Goal: Check status

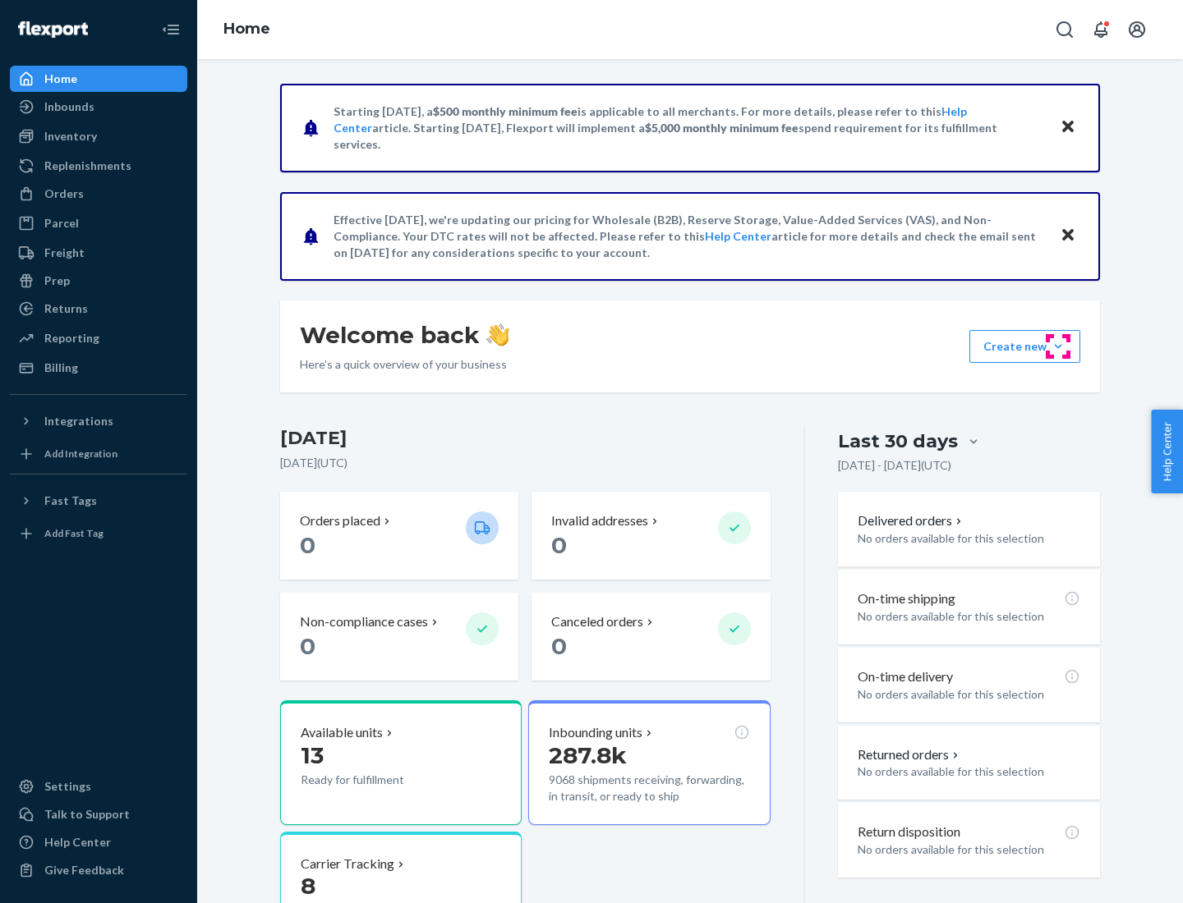
click at [1058, 347] on button "Create new Create new inbound Create new order Create new product" at bounding box center [1024, 346] width 111 height 33
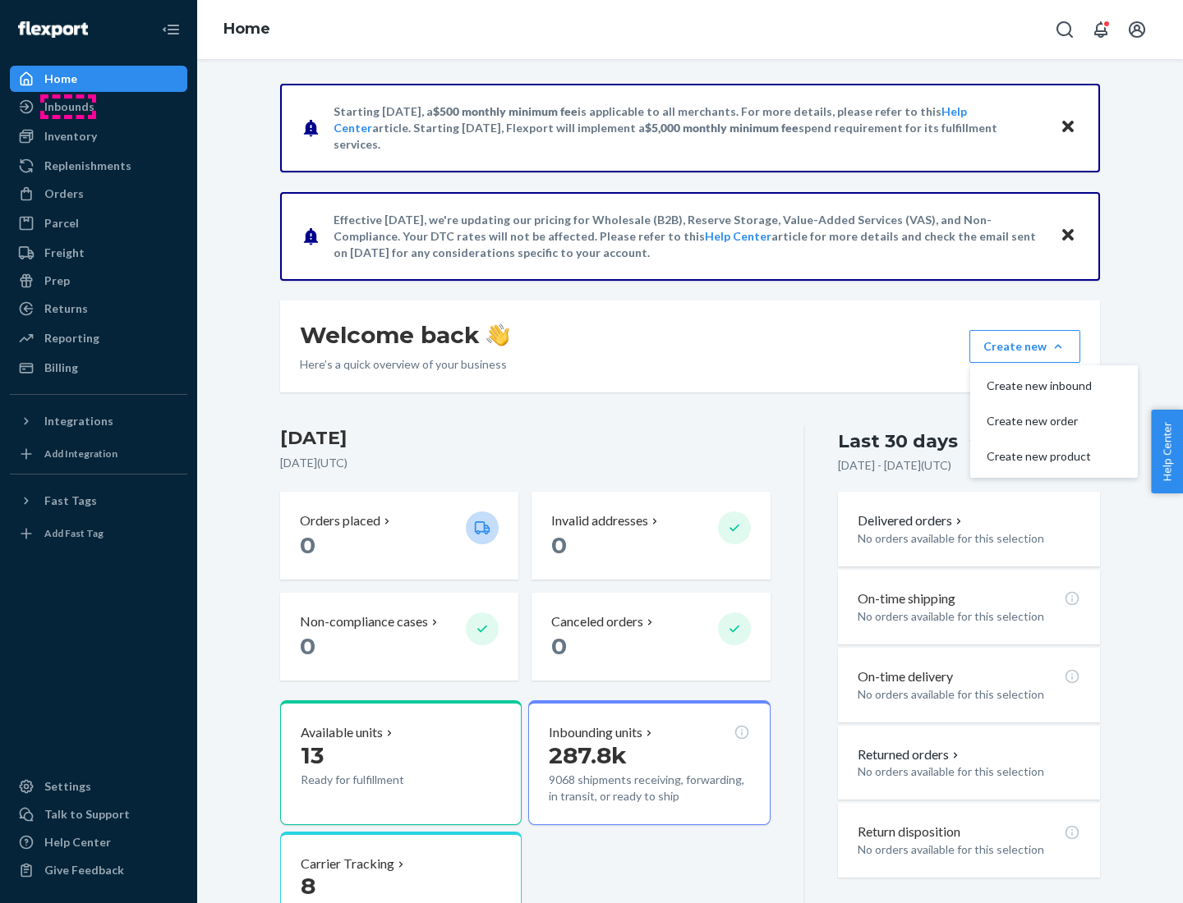
click at [68, 107] on div "Inbounds" at bounding box center [69, 107] width 50 height 16
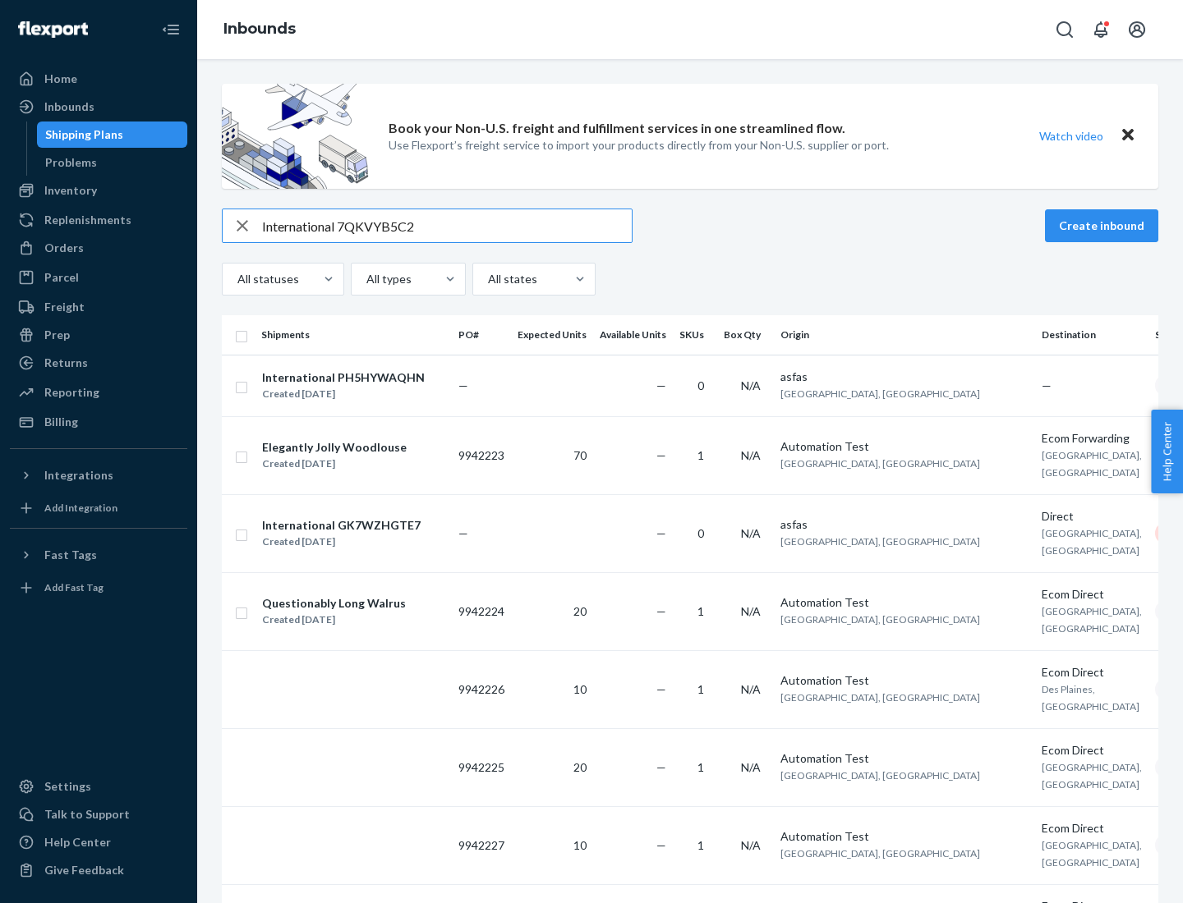
type input "International 7QKVYB5C29"
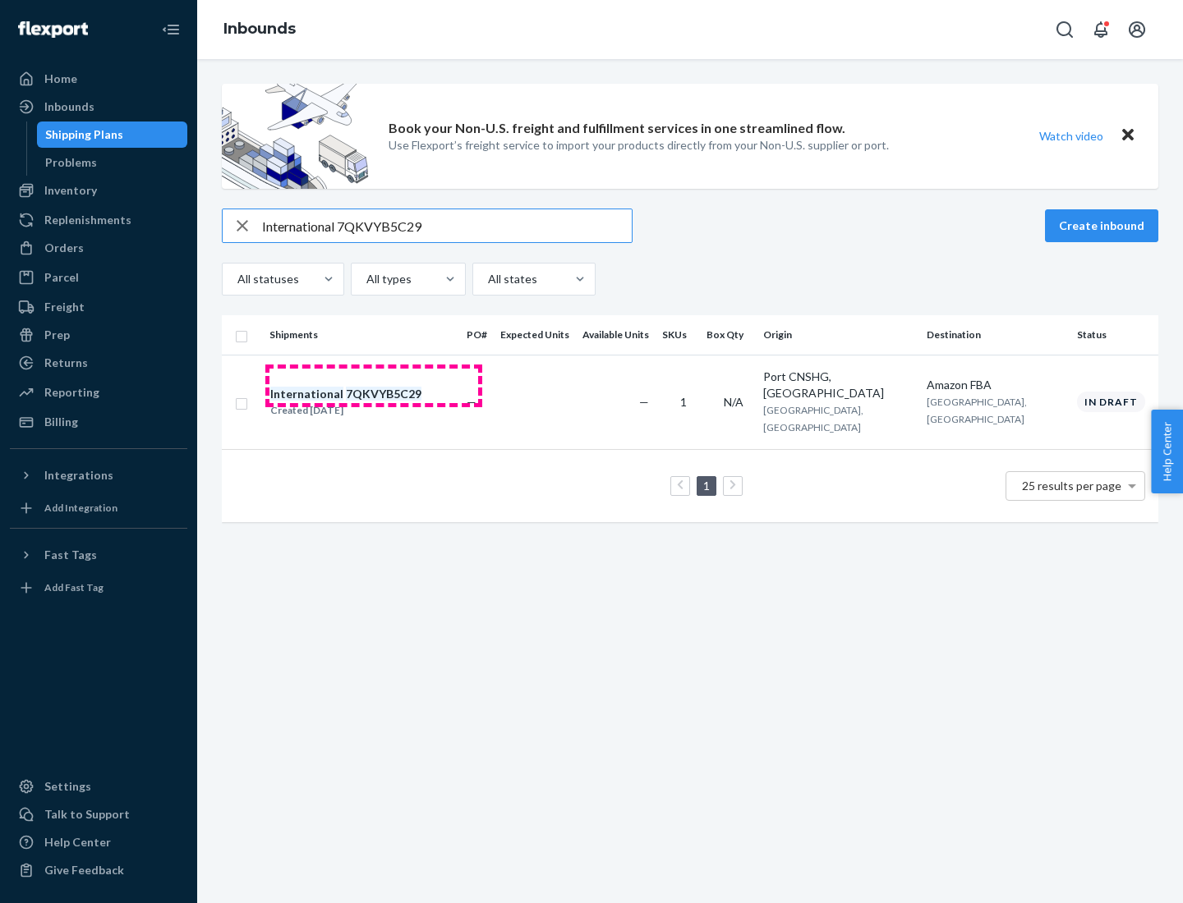
click at [374, 402] on div "Created [DATE]" at bounding box center [345, 410] width 151 height 16
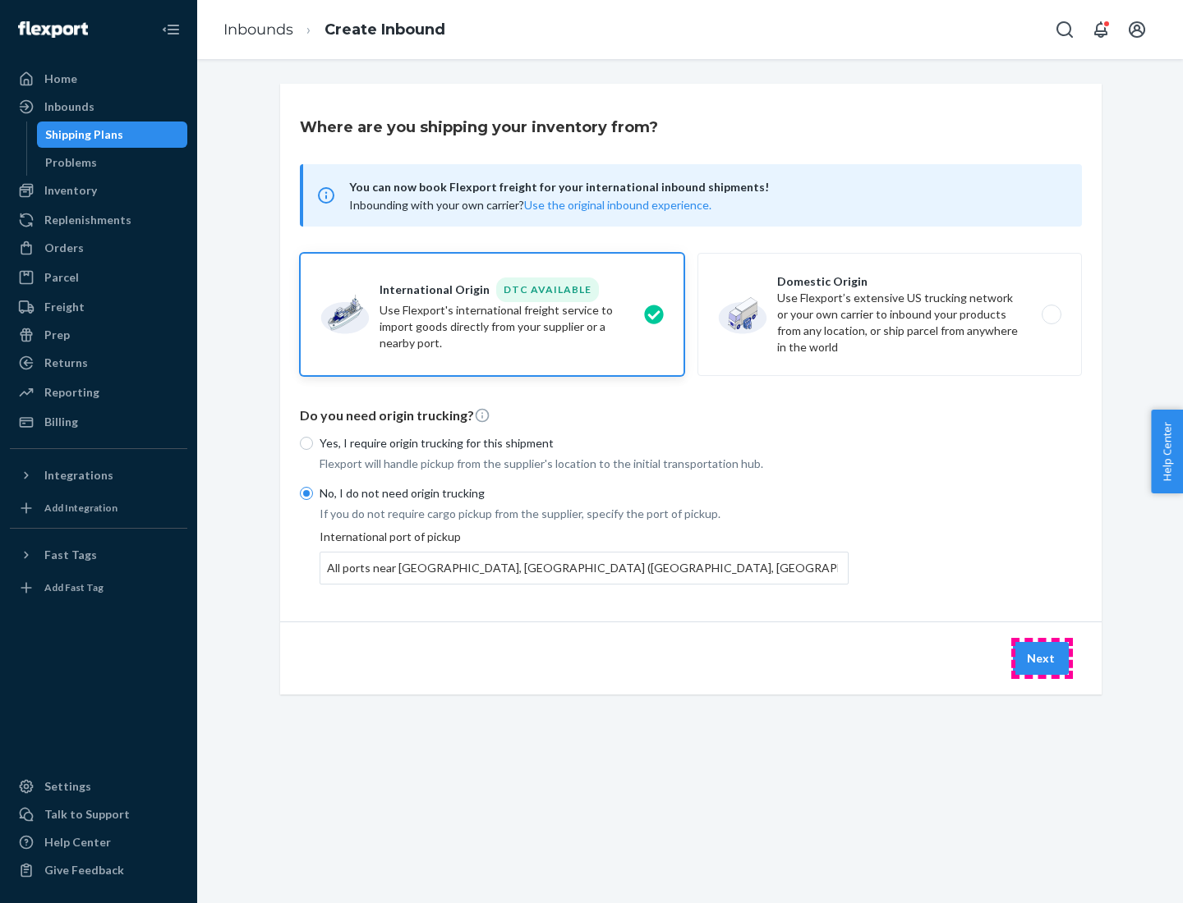
click at [1041, 658] on button "Next" at bounding box center [1041, 658] width 56 height 33
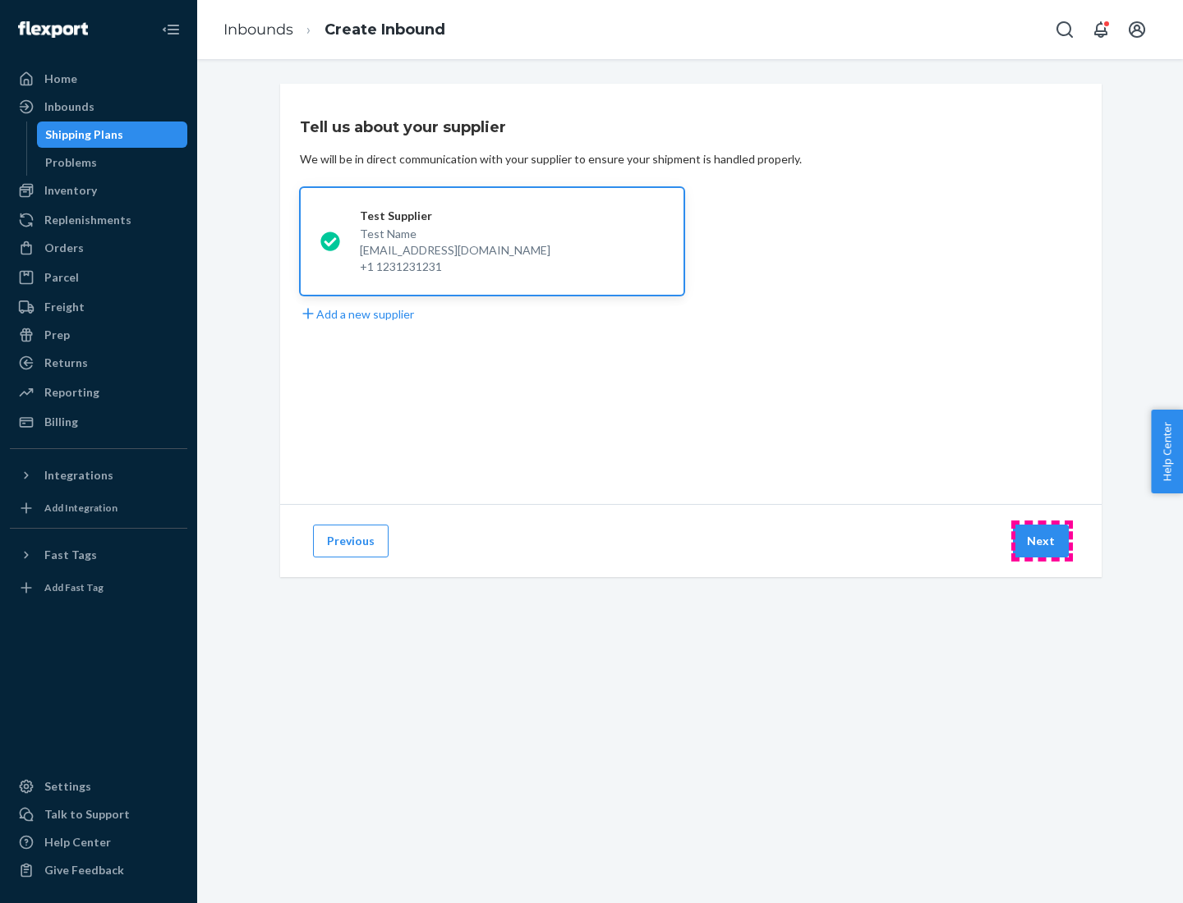
click at [1041, 541] on button "Next" at bounding box center [1041, 541] width 56 height 33
